Goal: Task Accomplishment & Management: Manage account settings

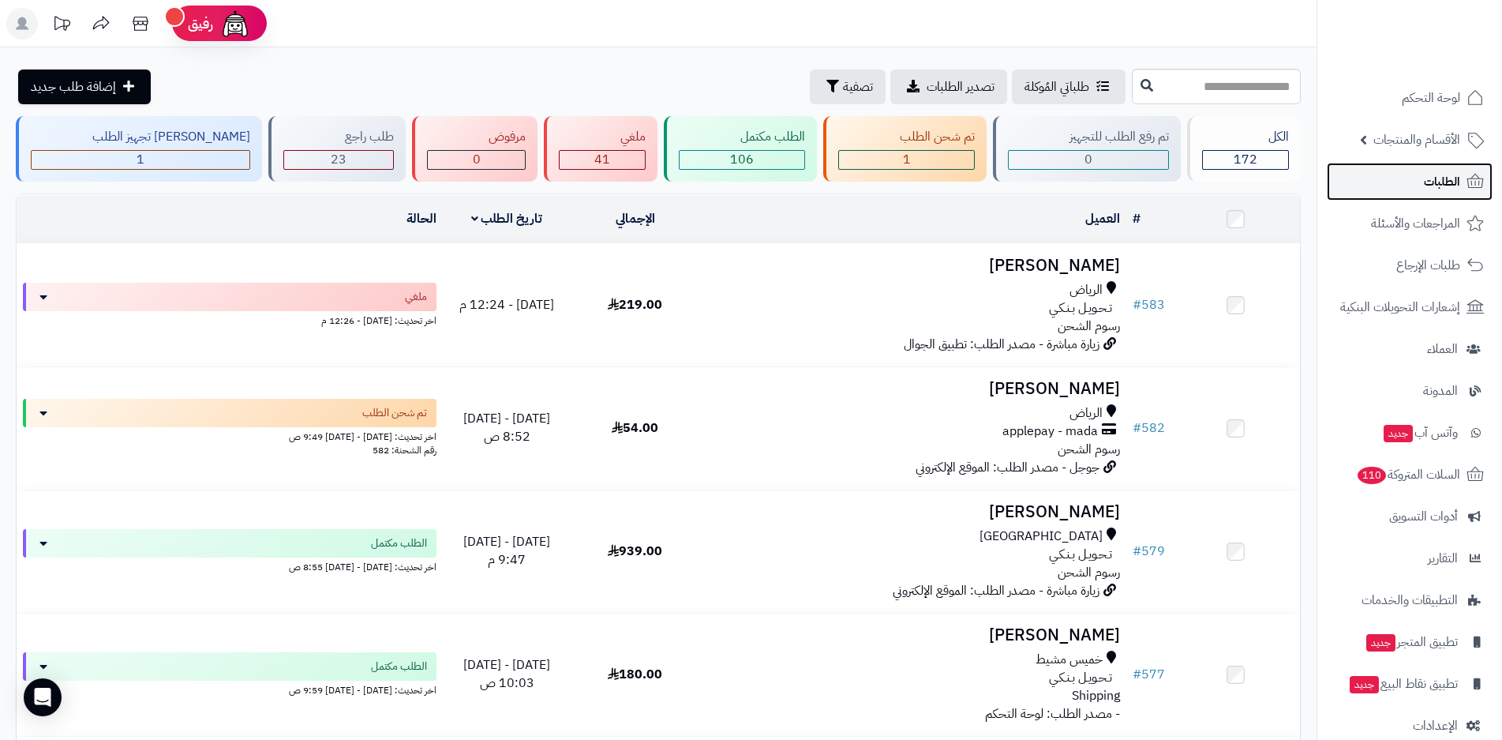
click at [1413, 184] on link "الطلبات" at bounding box center [1410, 182] width 166 height 38
